Goal: Transaction & Acquisition: Book appointment/travel/reservation

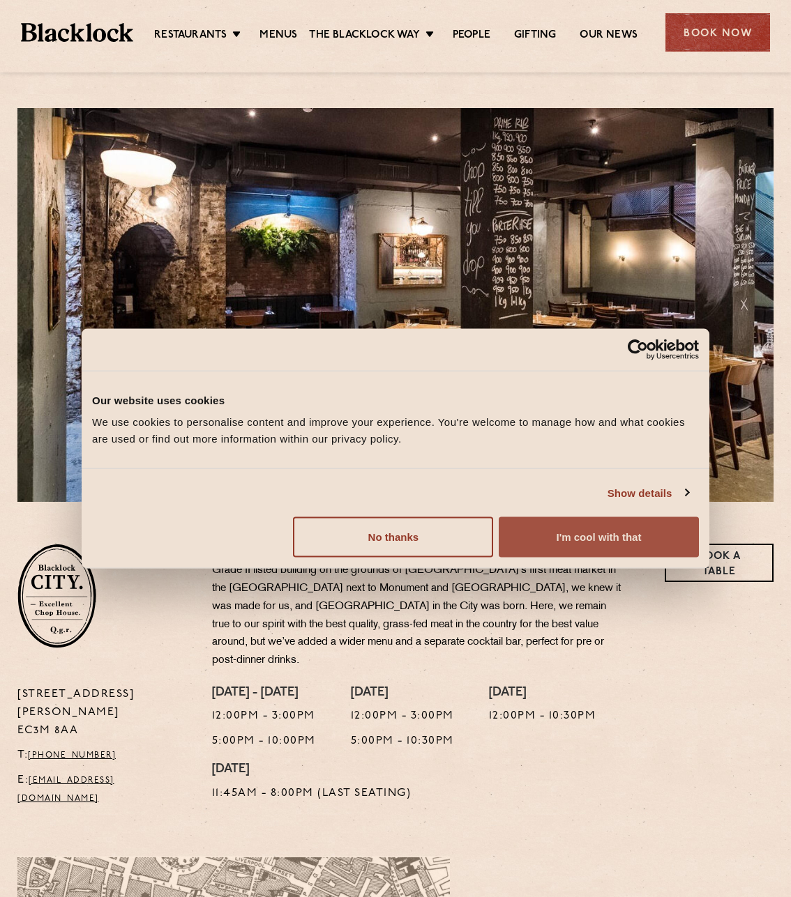
click at [582, 546] on button "I'm cool with that" at bounding box center [599, 537] width 200 height 40
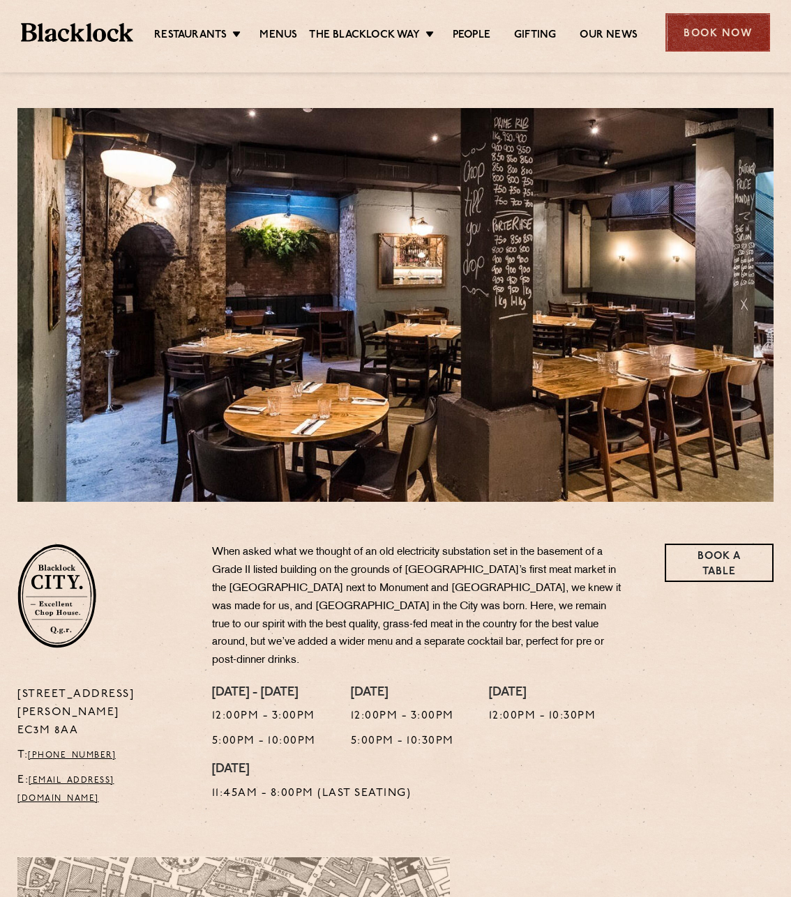
click at [738, 40] on div "Book Now" at bounding box center [717, 32] width 105 height 38
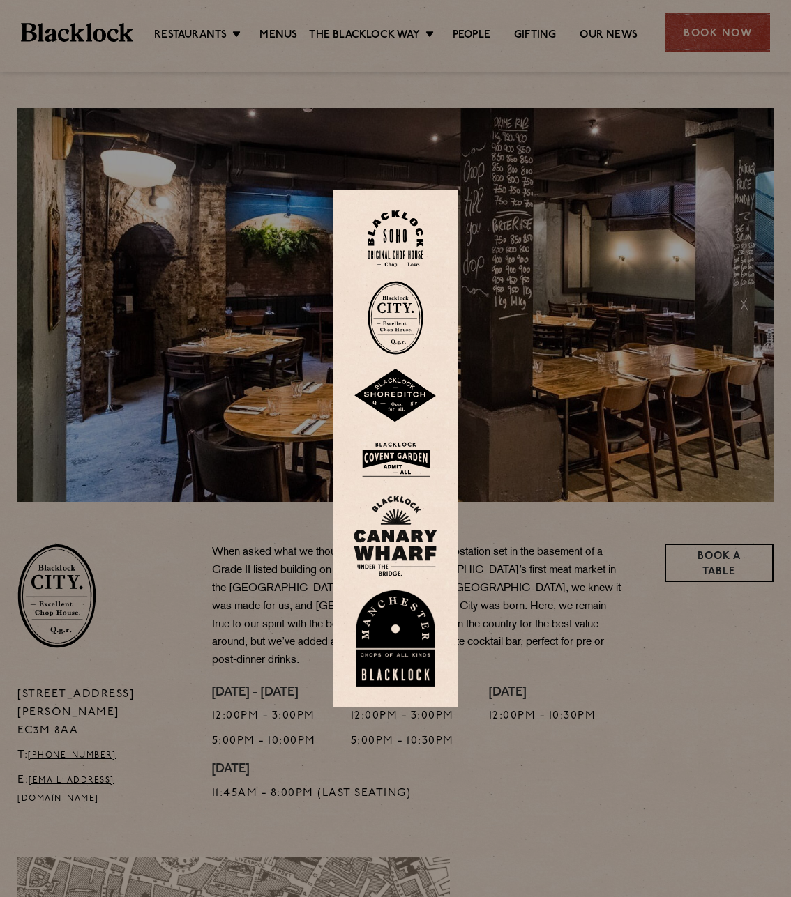
click at [407, 313] on img at bounding box center [395, 318] width 56 height 74
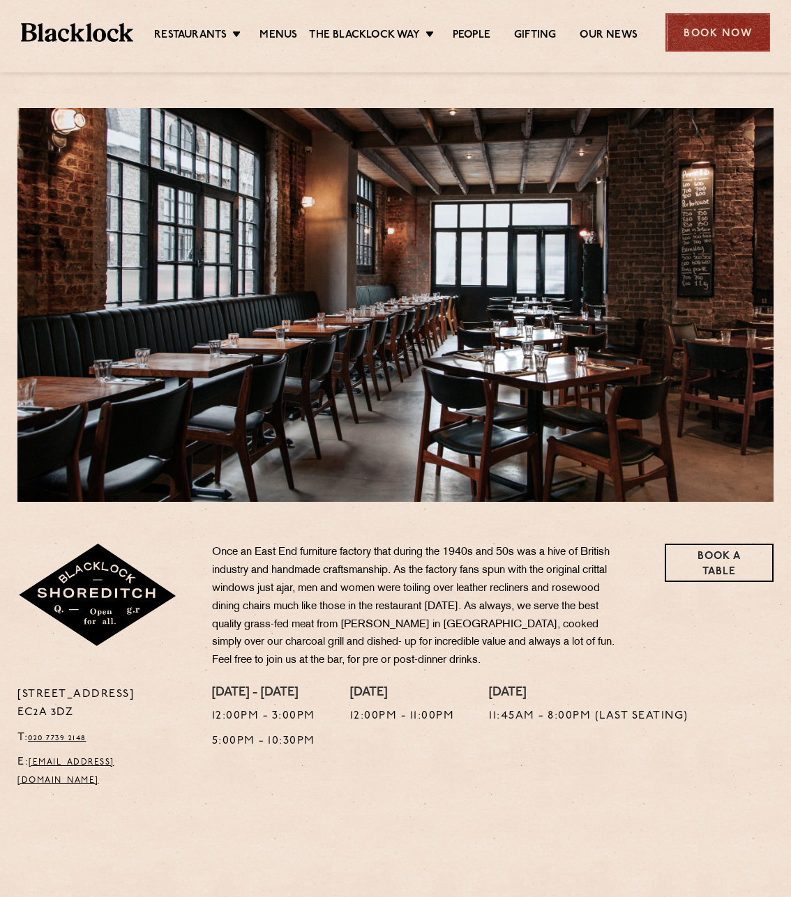
click at [692, 36] on div "Book Now" at bounding box center [717, 32] width 105 height 38
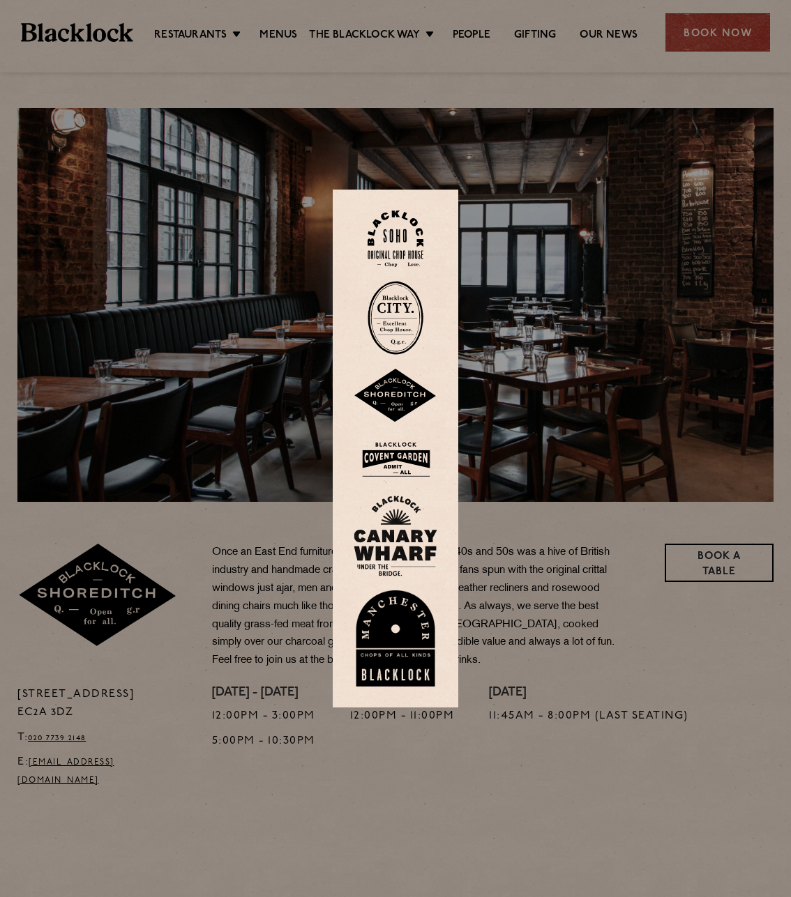
click at [400, 391] on img at bounding box center [396, 396] width 84 height 54
